Goal: Find specific page/section: Find specific page/section

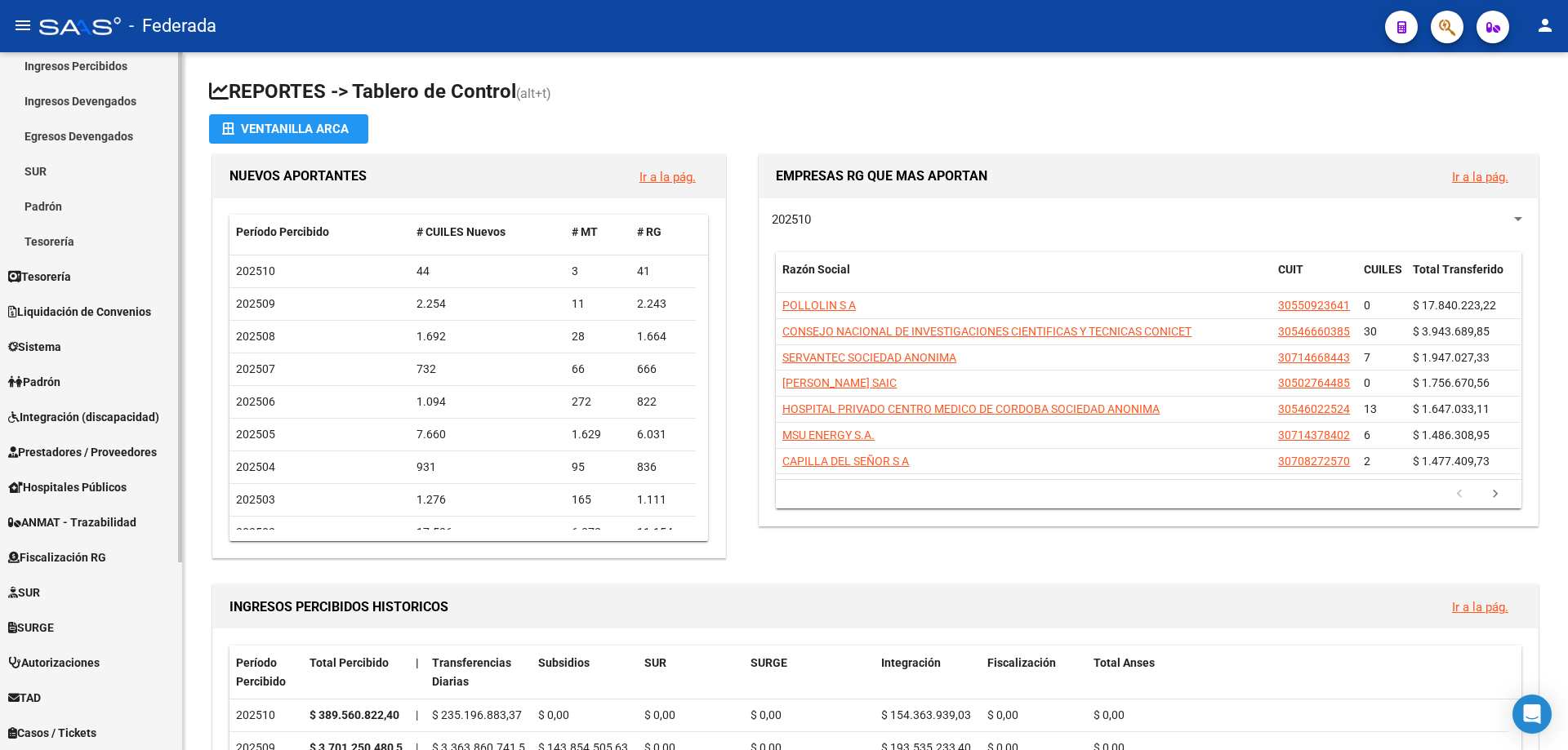
scroll to position [256, 0]
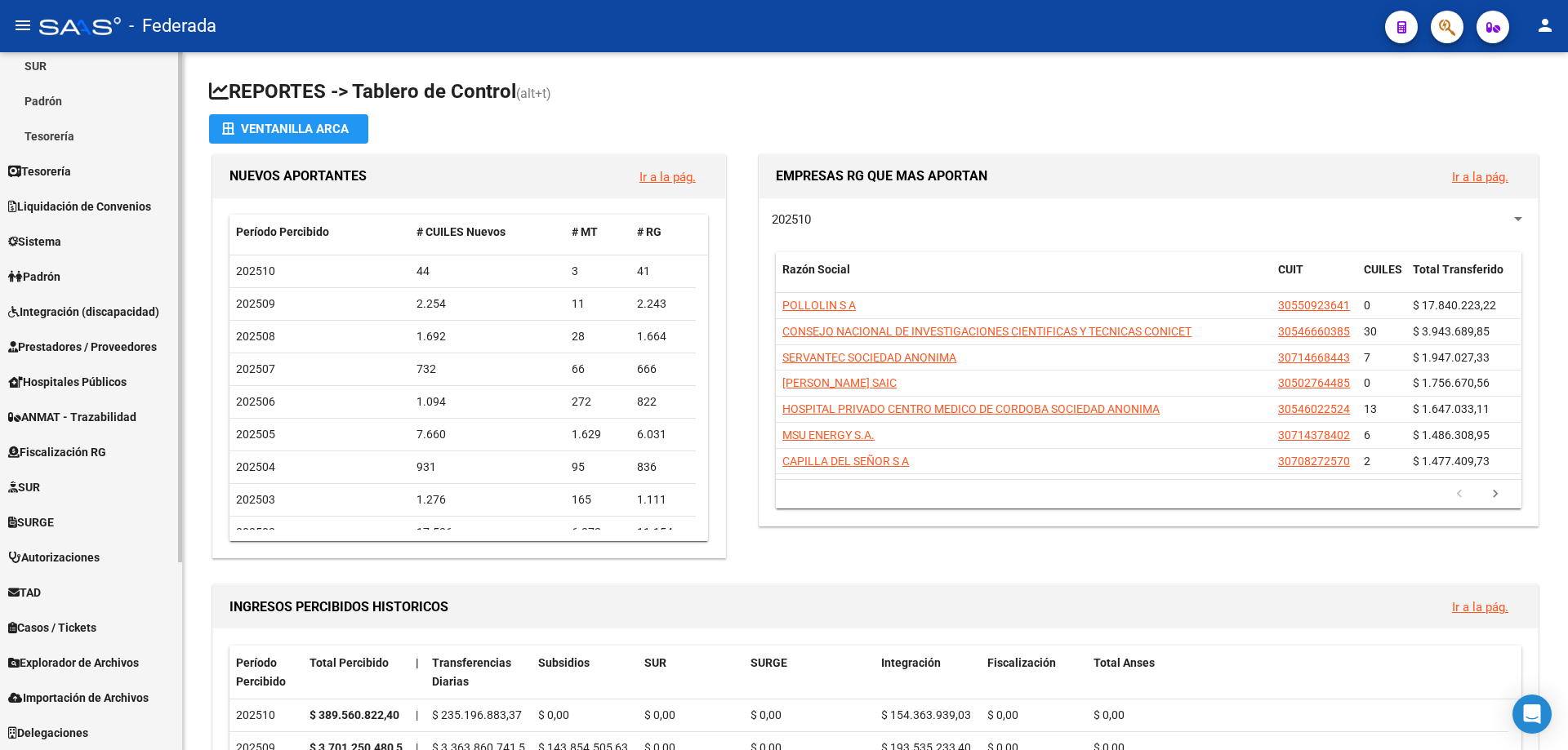
click at [70, 667] on span "Explorador de Archivos" at bounding box center [73, 663] width 131 height 18
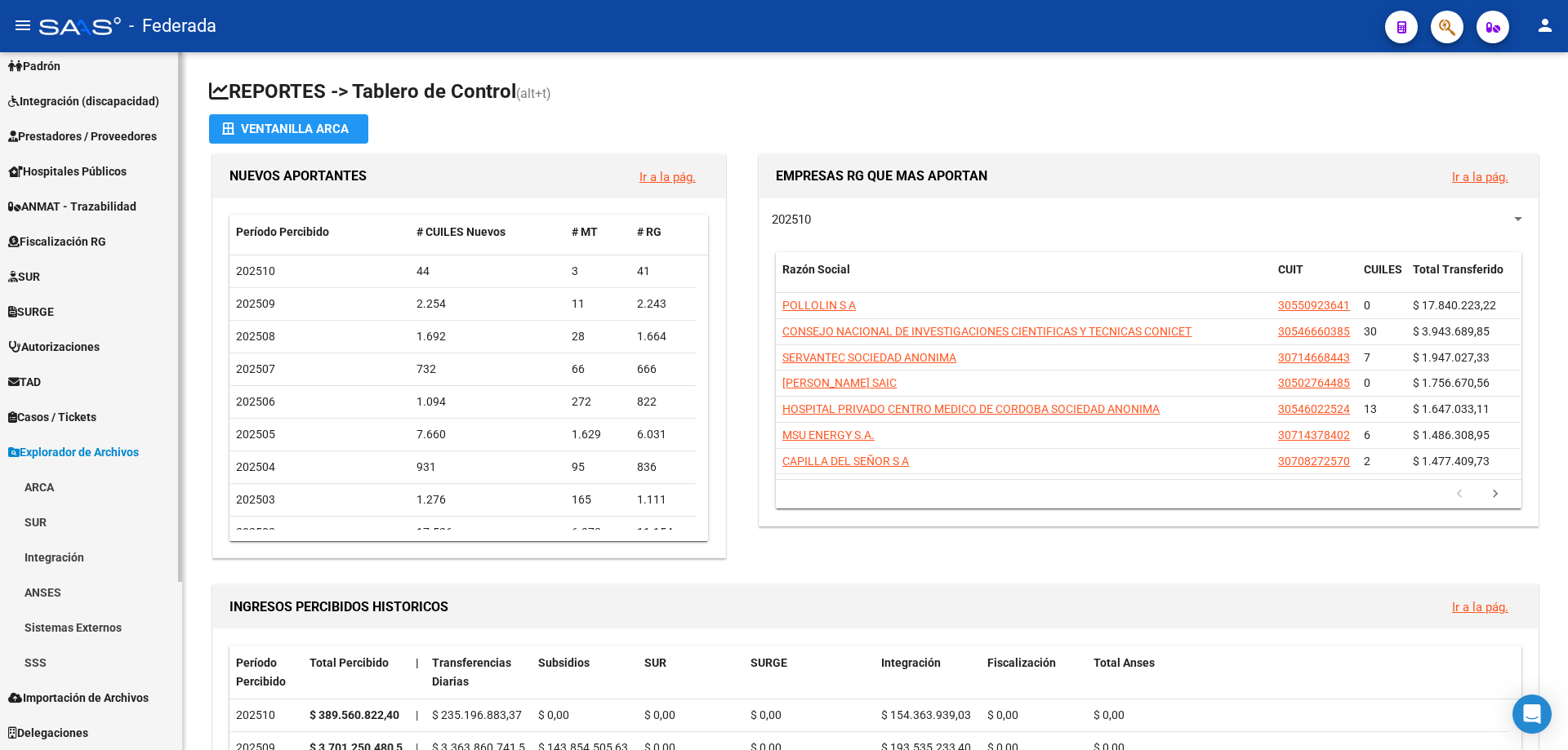
scroll to position [221, 0]
click at [47, 667] on link "SSS" at bounding box center [91, 662] width 182 height 35
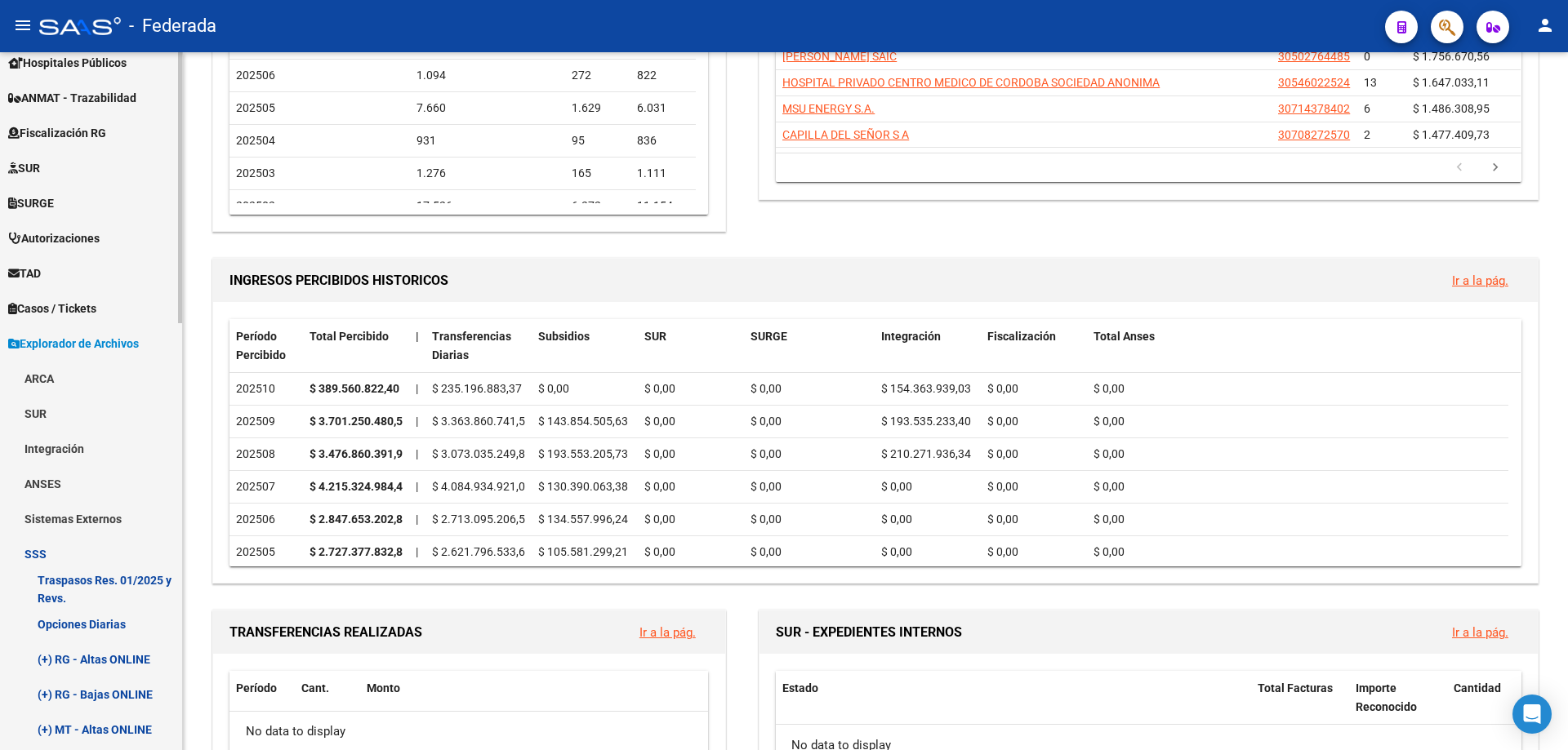
scroll to position [466, 0]
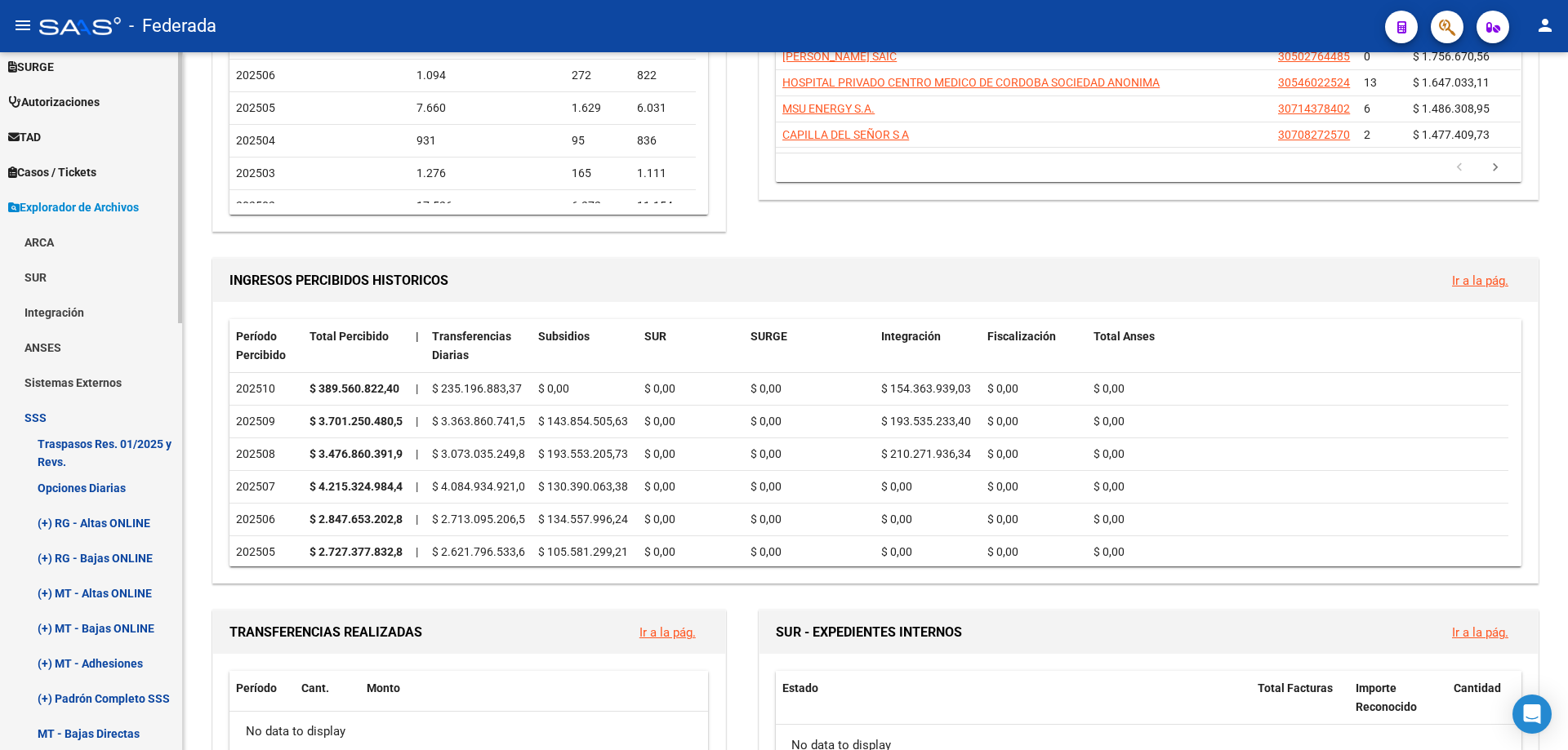
click at [93, 490] on link "Opciones Diarias" at bounding box center [91, 487] width 182 height 35
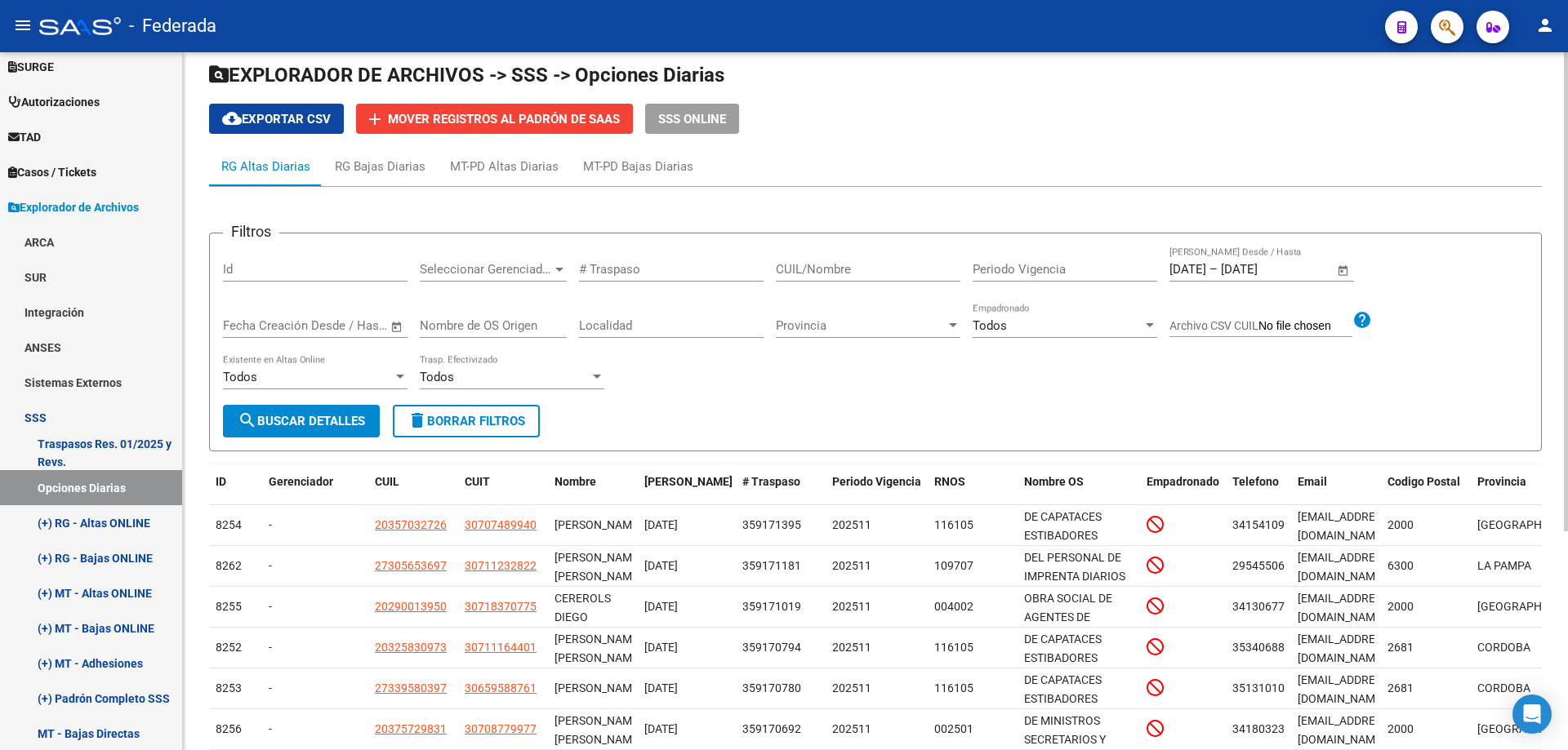
scroll to position [81, 0]
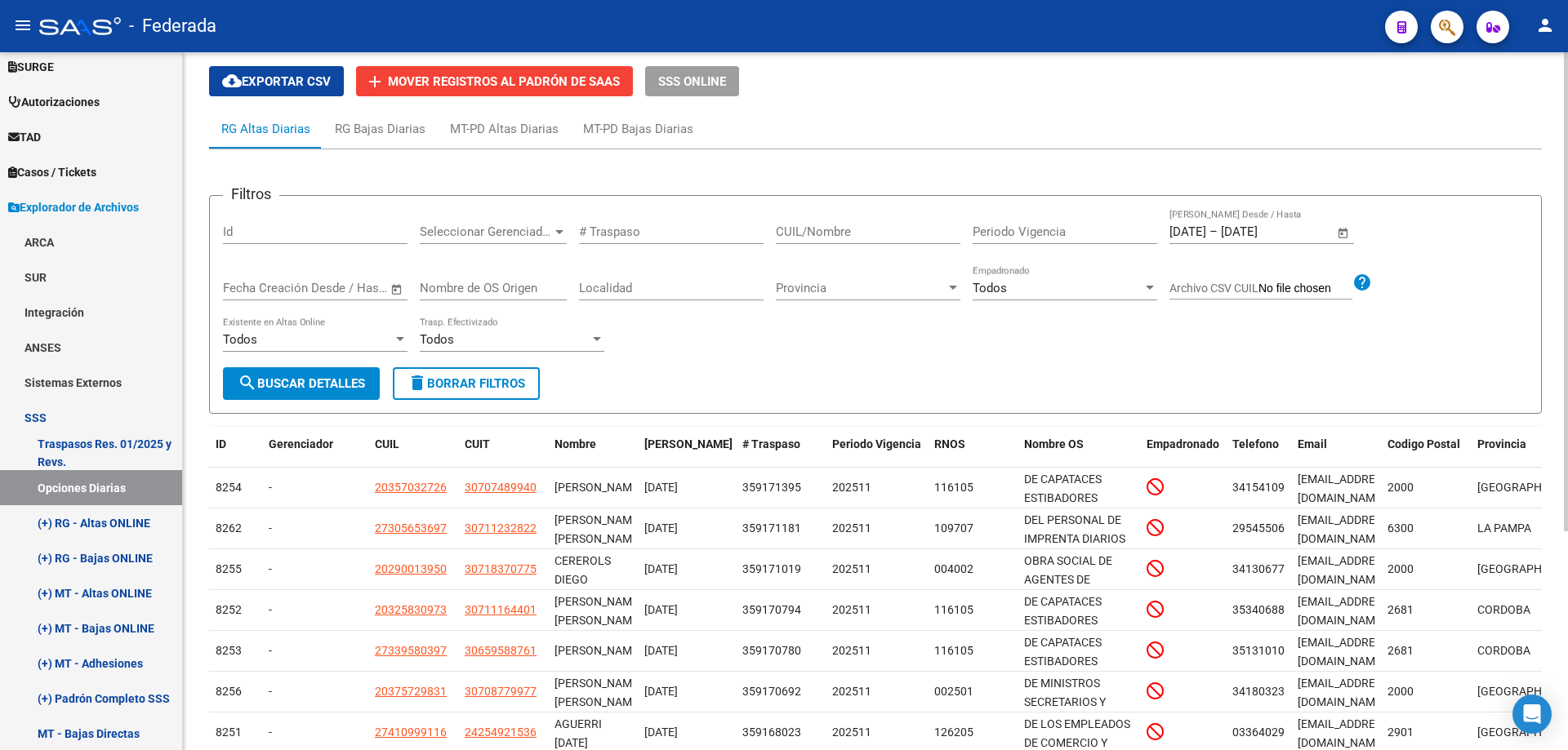
click at [1347, 235] on span "Open calendar" at bounding box center [1343, 232] width 39 height 39
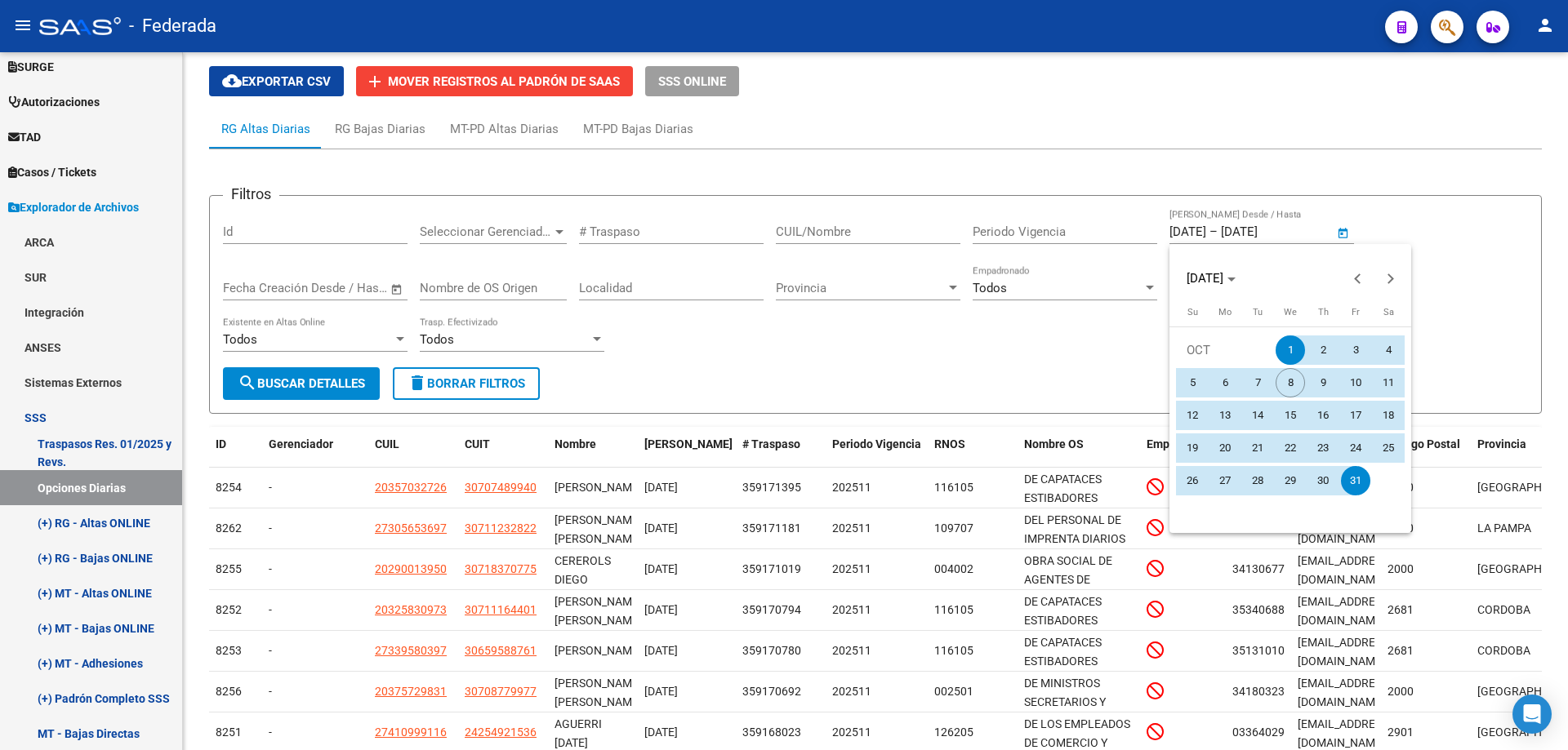
click at [1294, 353] on span "1" at bounding box center [1289, 349] width 29 height 29
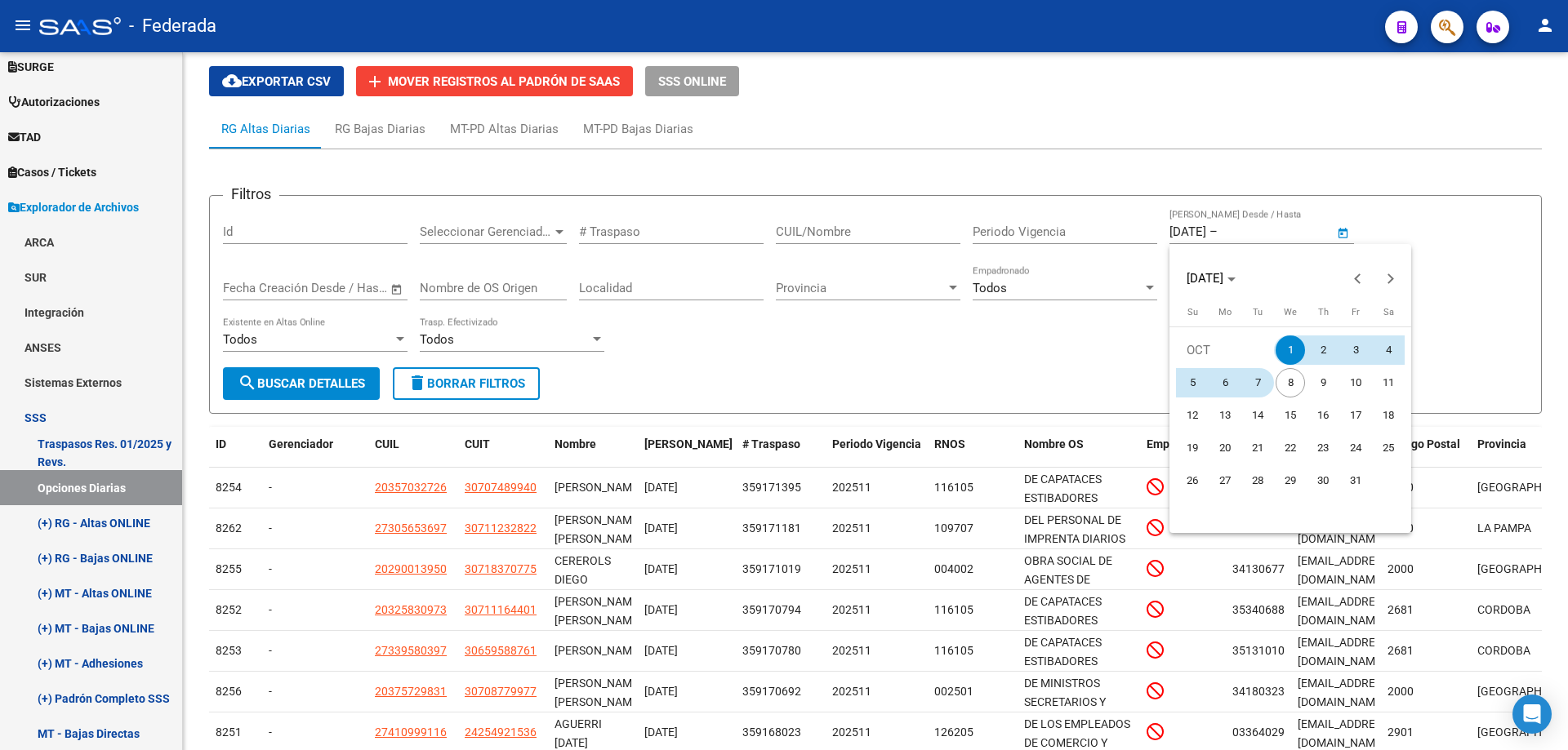
click at [1259, 380] on span "7" at bounding box center [1257, 382] width 29 height 29
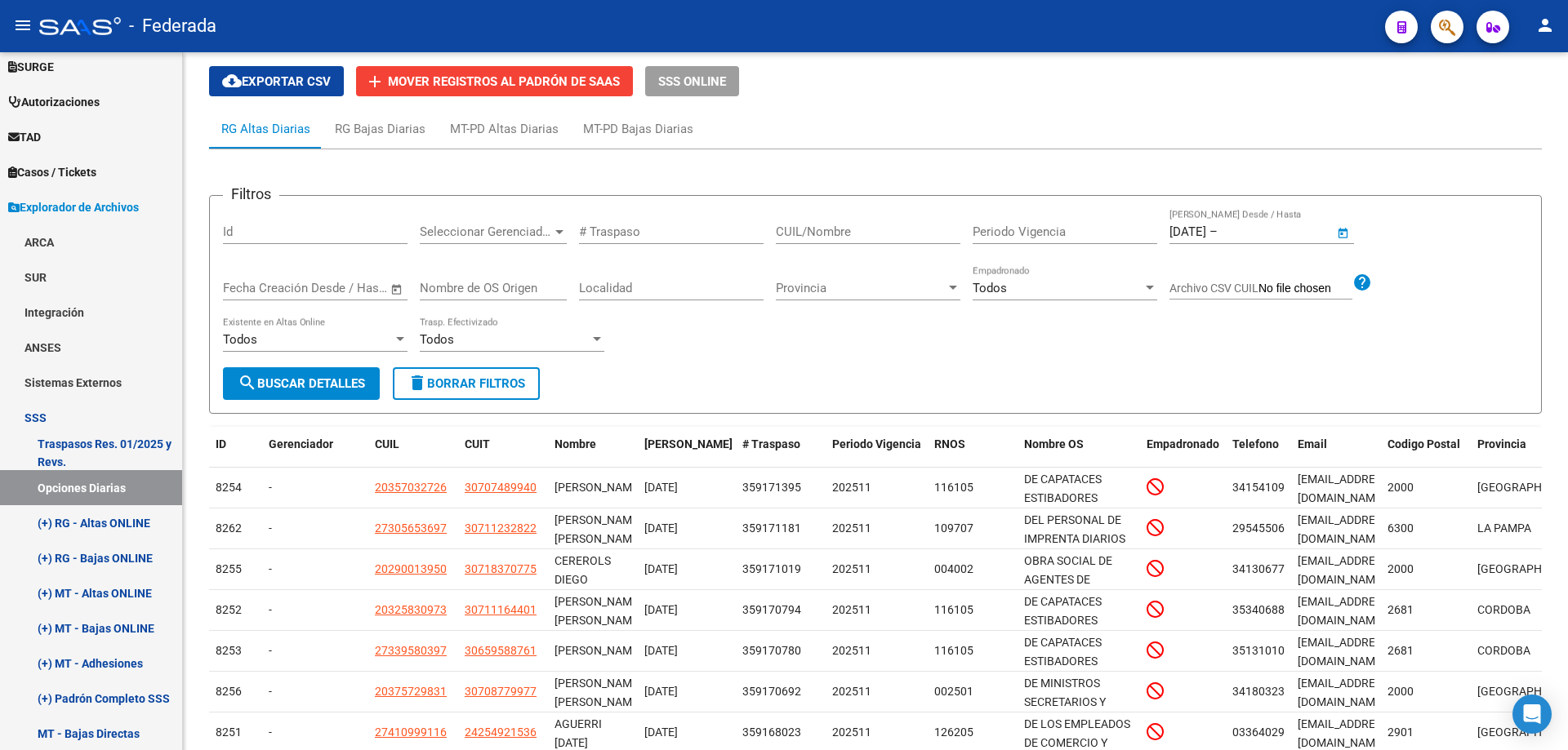
type input "[DATE]"
click at [301, 382] on span "search Buscar Detalles" at bounding box center [301, 383] width 127 height 15
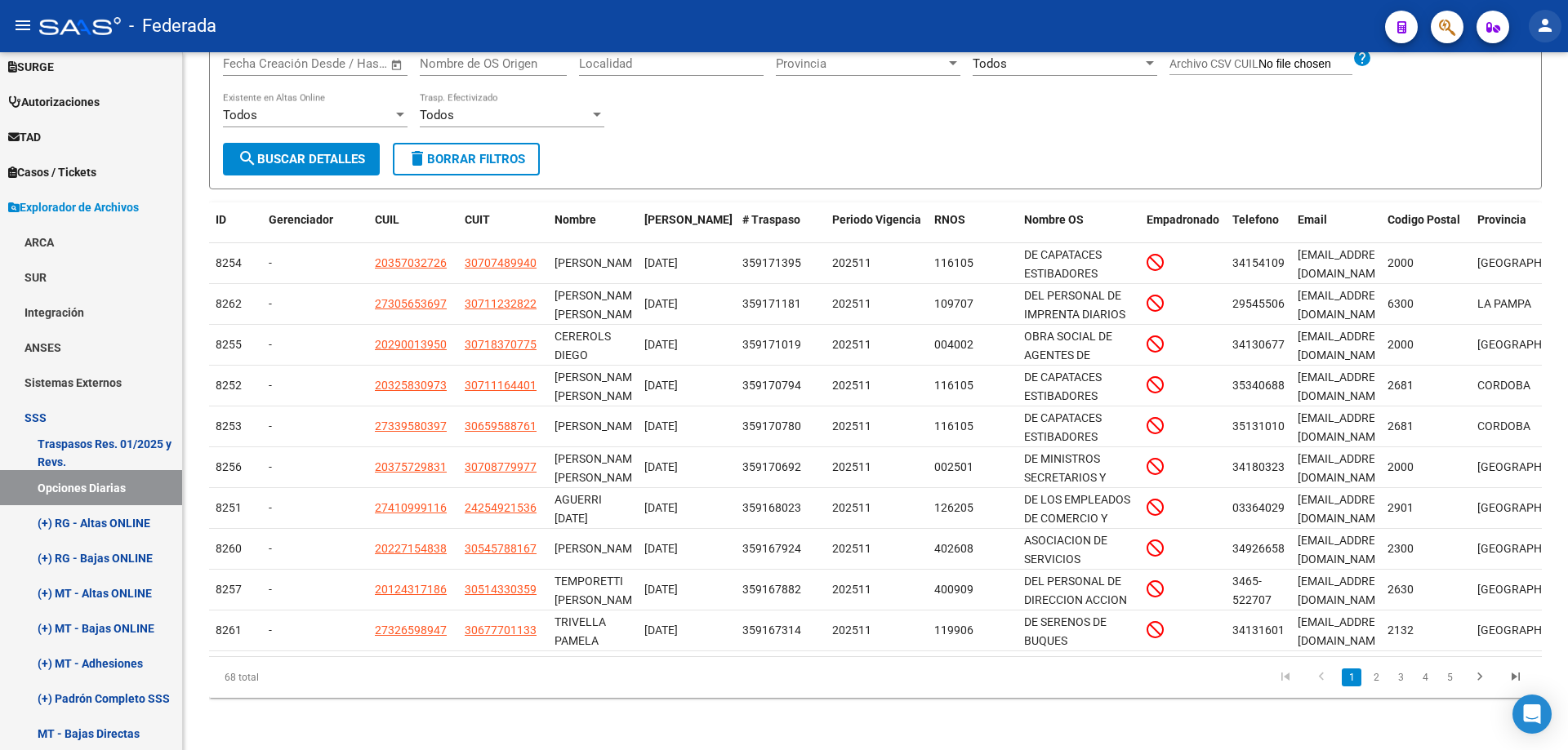
click at [1547, 24] on mat-icon "person" at bounding box center [1545, 26] width 20 height 20
click at [1528, 111] on button "exit_to_app Salir" at bounding box center [1511, 107] width 100 height 39
